Goal: Information Seeking & Learning: Learn about a topic

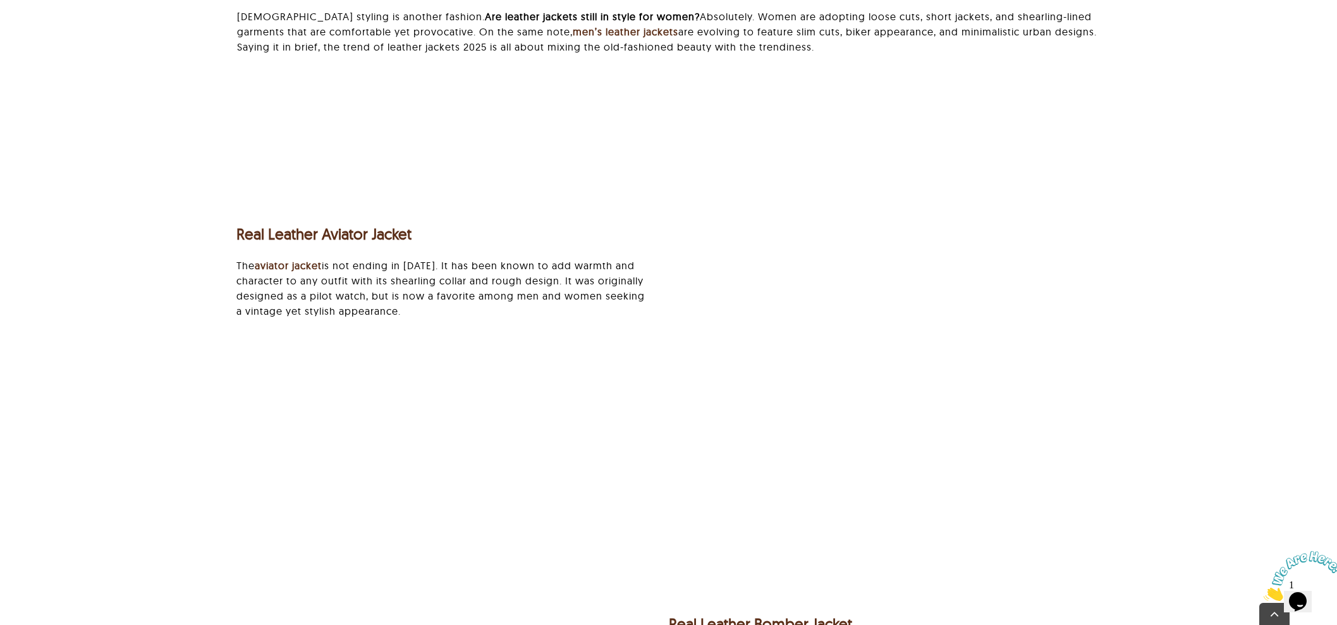
scroll to position [2054, 0]
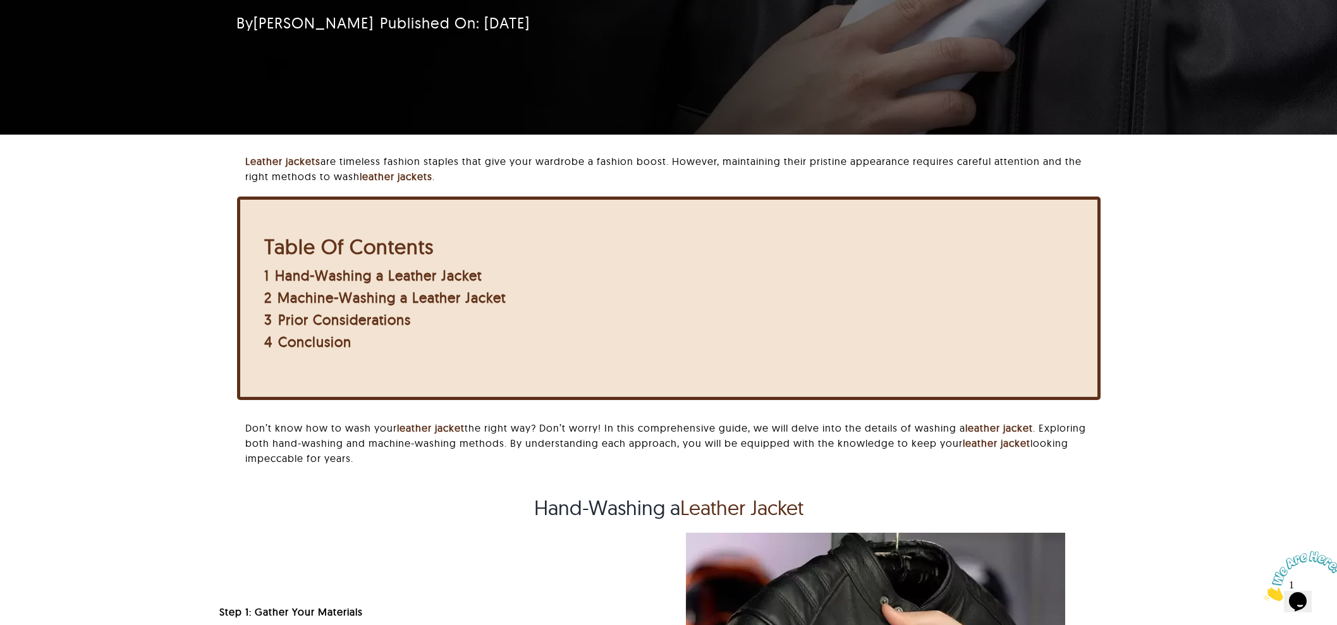
scroll to position [192, 0]
